Goal: Find specific page/section: Find specific page/section

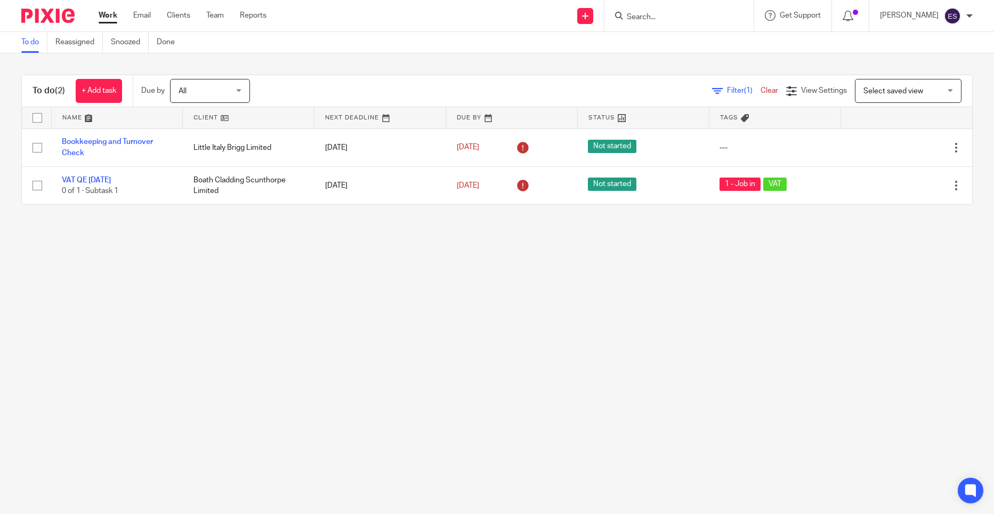
click at [663, 10] on form at bounding box center [681, 15] width 113 height 13
click at [665, 17] on input "Search" at bounding box center [673, 18] width 96 height 10
type input "now"
click at [676, 34] on link at bounding box center [737, 46] width 229 height 25
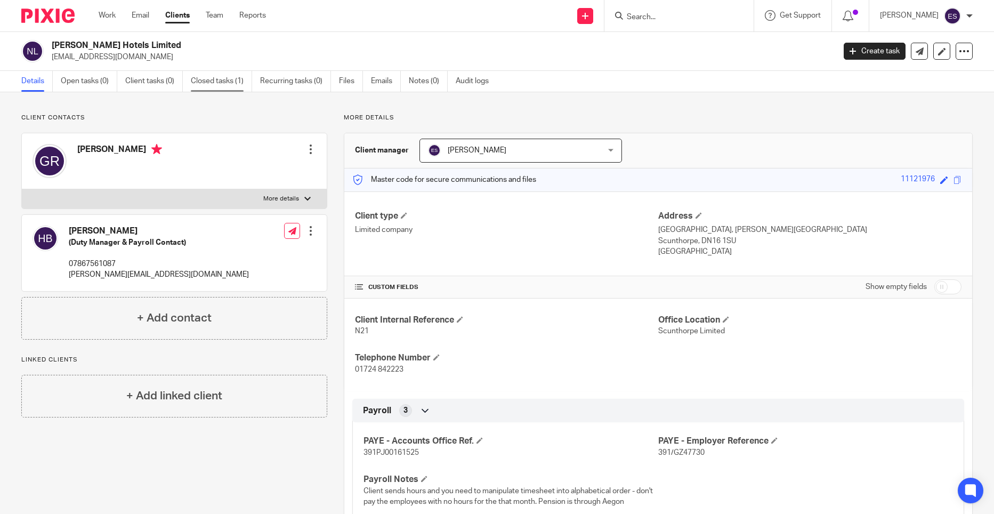
click at [233, 78] on link "Closed tasks (1)" at bounding box center [221, 81] width 61 height 21
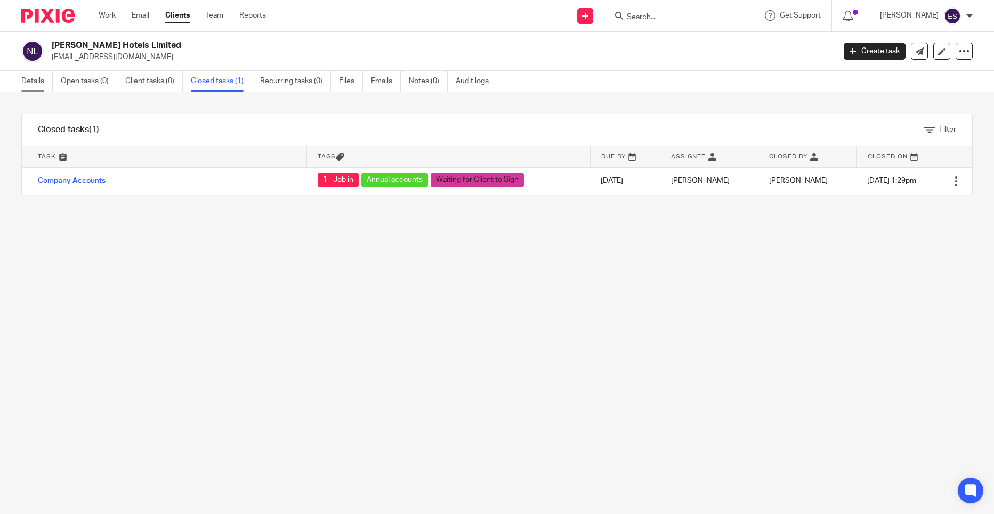
click at [32, 80] on link "Details" at bounding box center [36, 81] width 31 height 21
